Goal: Check status: Check status

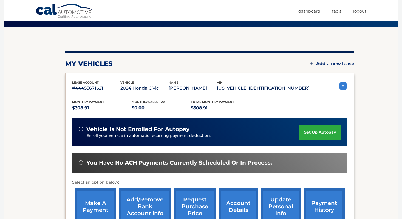
scroll to position [82, 0]
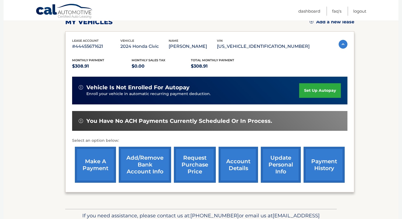
click at [249, 160] on link "account details" at bounding box center [238, 164] width 39 height 36
click at [240, 160] on link "account details" at bounding box center [238, 164] width 39 height 36
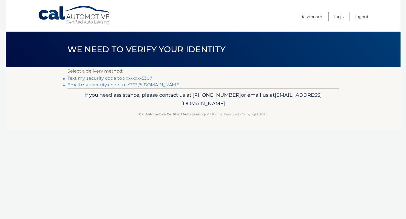
click at [122, 78] on link "Text my security code to xxx-xxx-5307" at bounding box center [109, 77] width 85 height 5
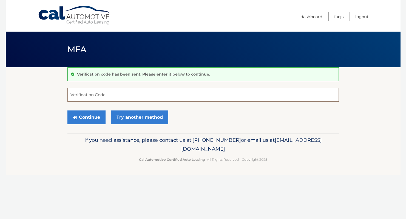
click at [110, 94] on input "Verification Code" at bounding box center [203, 95] width 272 height 14
type input "595578"
click at [85, 120] on button "Continue" at bounding box center [86, 117] width 38 height 14
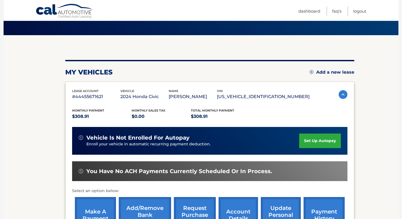
scroll to position [82, 0]
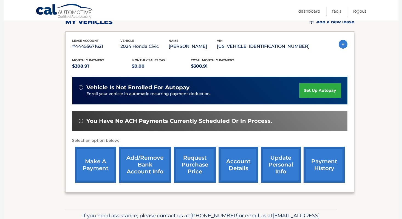
click at [237, 163] on link "account details" at bounding box center [238, 164] width 39 height 36
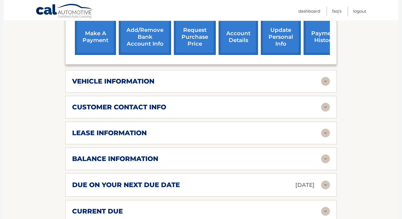
scroll to position [219, 0]
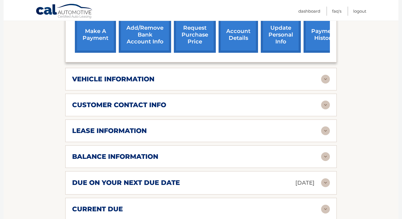
click at [326, 78] on img at bounding box center [325, 79] width 9 height 9
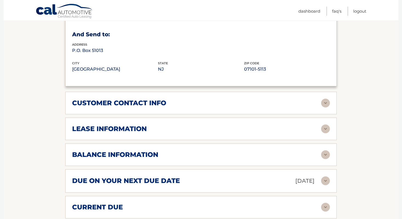
scroll to position [384, 0]
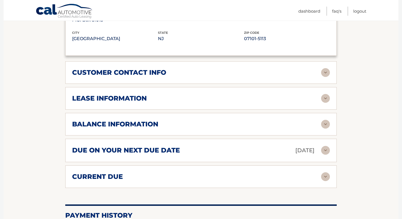
click at [325, 97] on img at bounding box center [325, 98] width 9 height 9
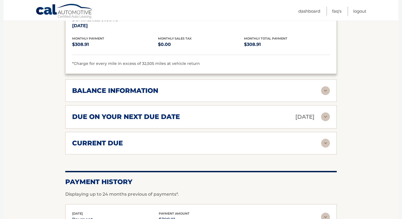
scroll to position [521, 0]
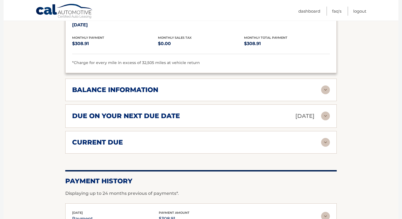
click at [328, 91] on img at bounding box center [325, 89] width 9 height 9
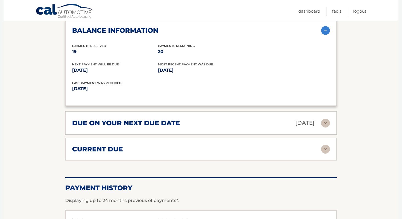
scroll to position [603, 0]
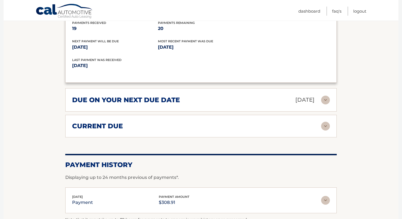
click at [322, 100] on img at bounding box center [325, 99] width 9 height 9
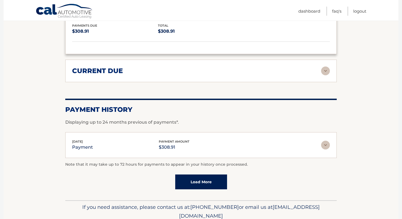
scroll to position [713, 0]
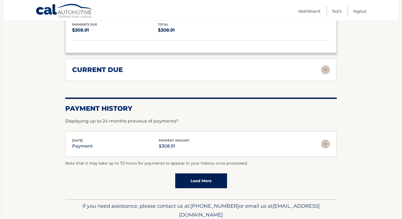
click at [324, 70] on img at bounding box center [325, 69] width 9 height 9
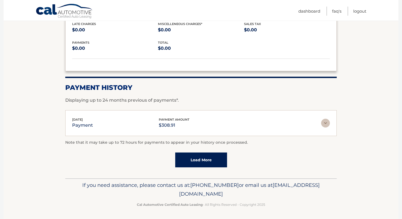
scroll to position [775, 0]
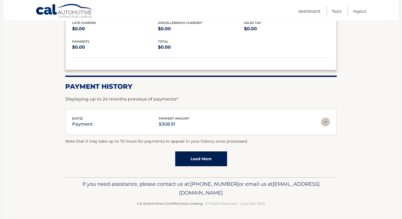
click at [188, 156] on link "Load More" at bounding box center [201, 158] width 52 height 15
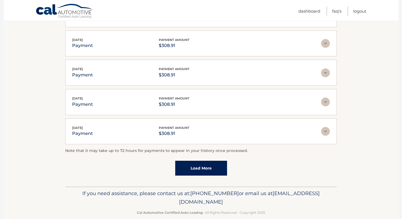
scroll to position [913, 0]
click at [200, 168] on link "Load More" at bounding box center [201, 167] width 52 height 15
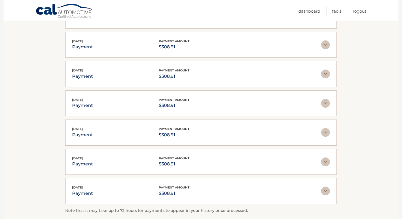
scroll to position [1068, 0]
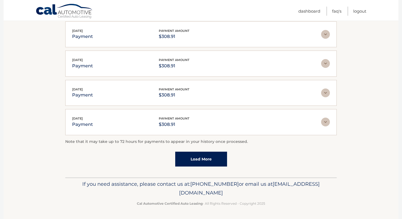
click at [199, 163] on link "Load More" at bounding box center [201, 158] width 52 height 15
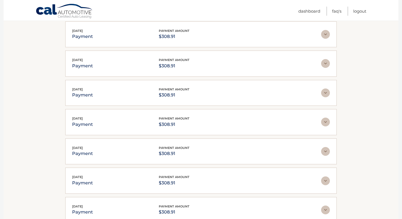
scroll to position [1214, 0]
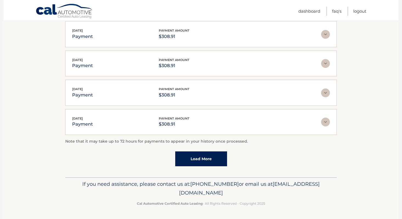
click at [204, 156] on link "Load More" at bounding box center [201, 158] width 52 height 15
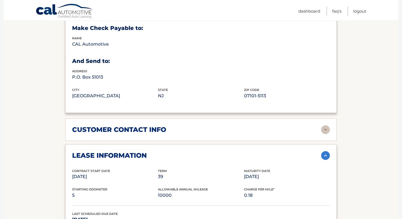
scroll to position [327, 0]
click at [327, 129] on img at bounding box center [325, 129] width 9 height 9
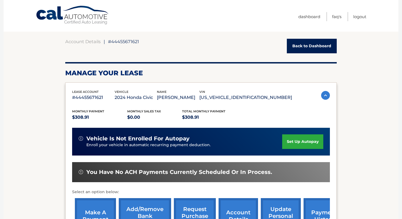
scroll to position [0, 0]
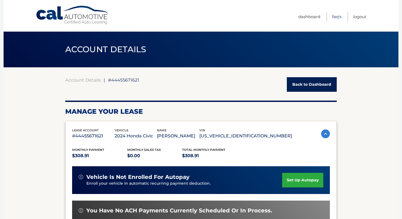
click at [337, 17] on link "FAQ's" at bounding box center [336, 16] width 9 height 9
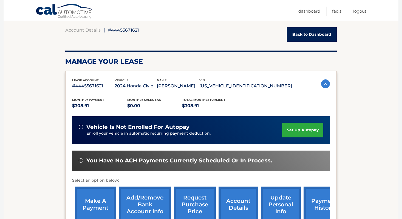
scroll to position [110, 0]
